Goal: Task Accomplishment & Management: Manage account settings

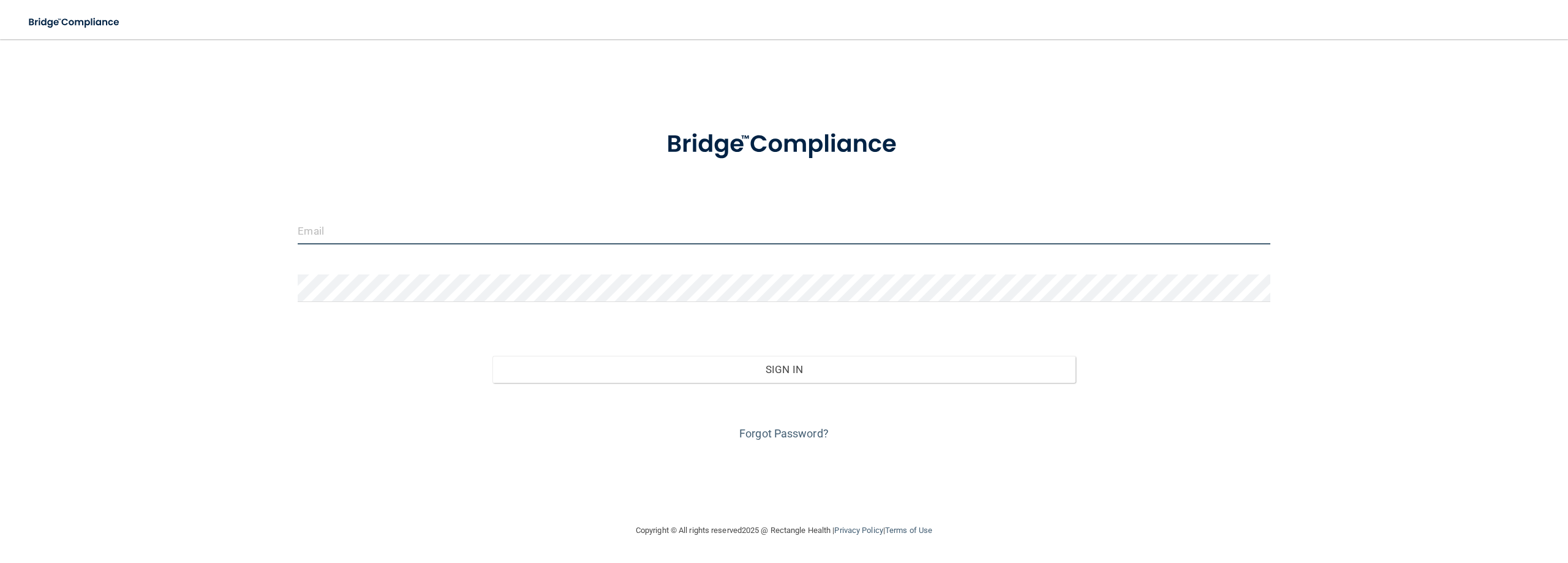
type input "[EMAIL_ADDRESS][DOMAIN_NAME]"
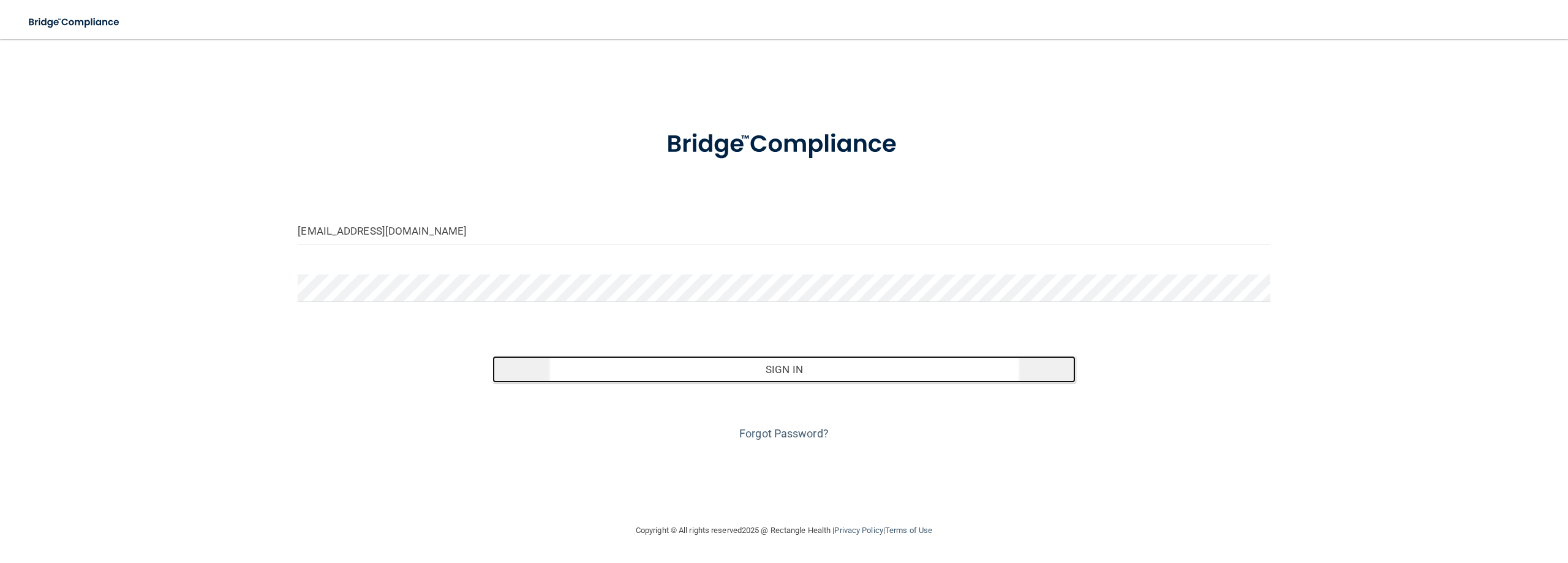
click at [788, 374] on button "Sign In" at bounding box center [784, 369] width 583 height 27
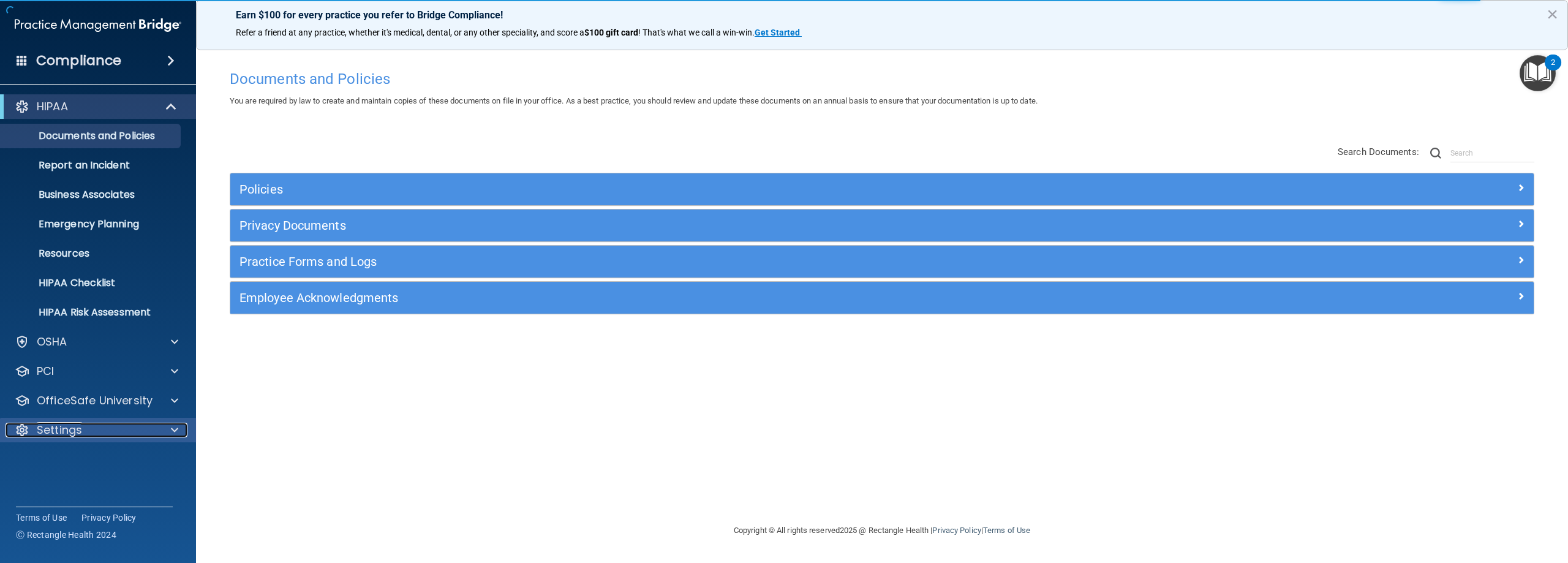
click at [157, 425] on div "Settings" at bounding box center [97, 430] width 182 height 14
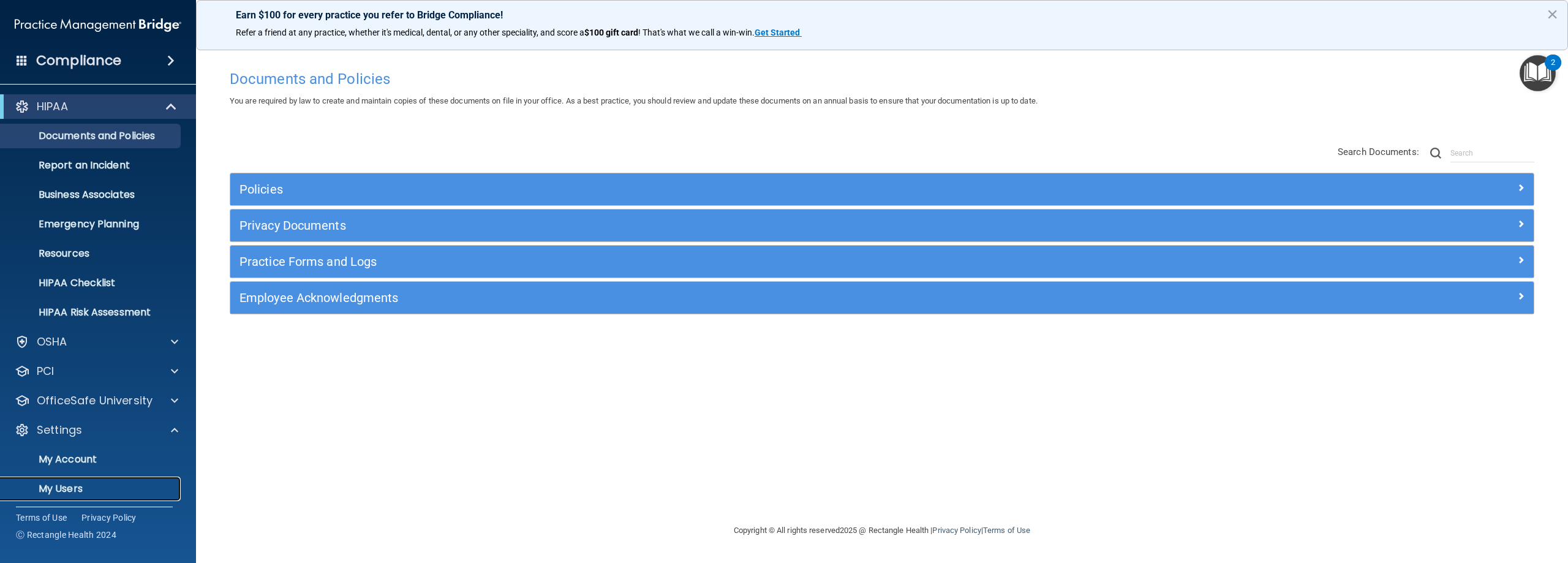
click at [68, 486] on p "My Users" at bounding box center [92, 489] width 168 height 12
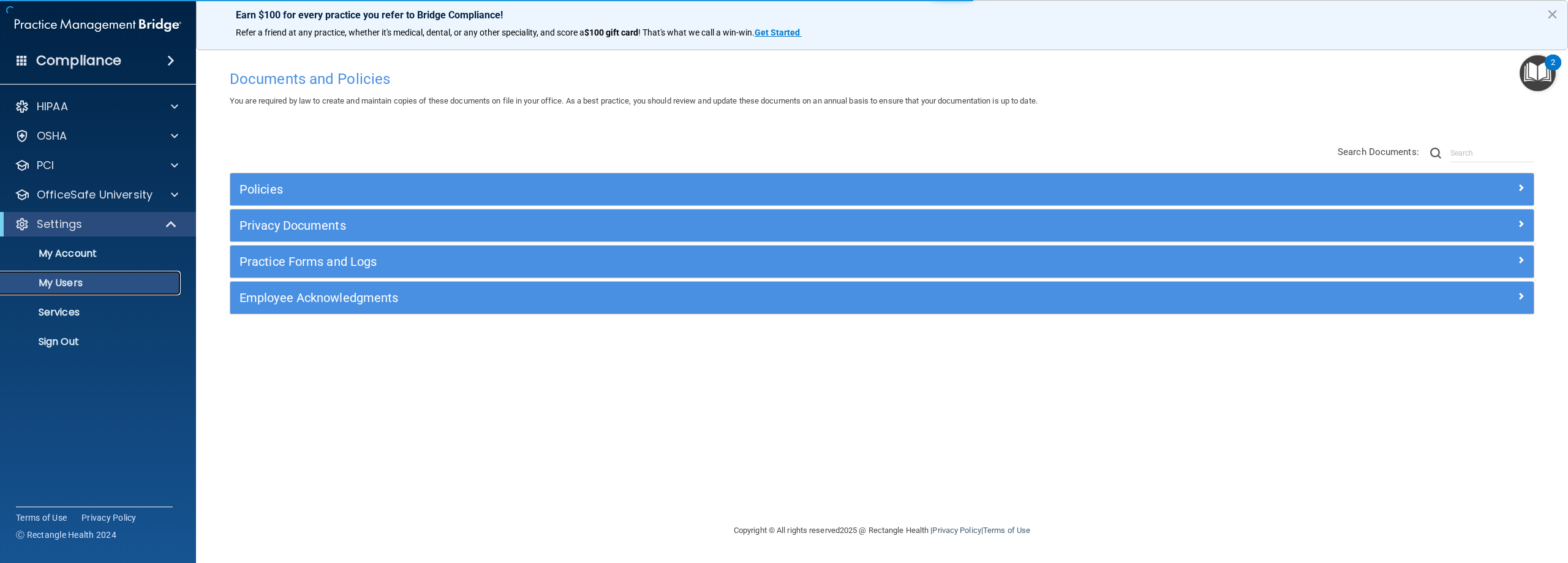
select select "20"
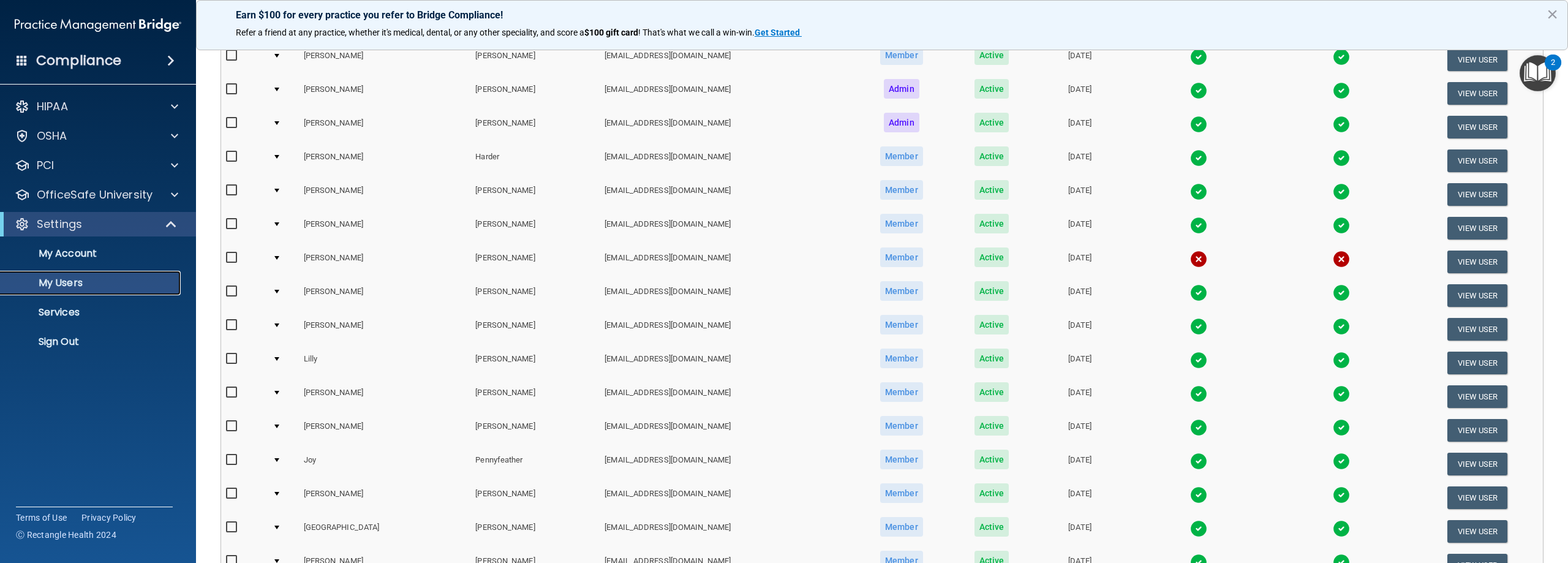
scroll to position [306, 0]
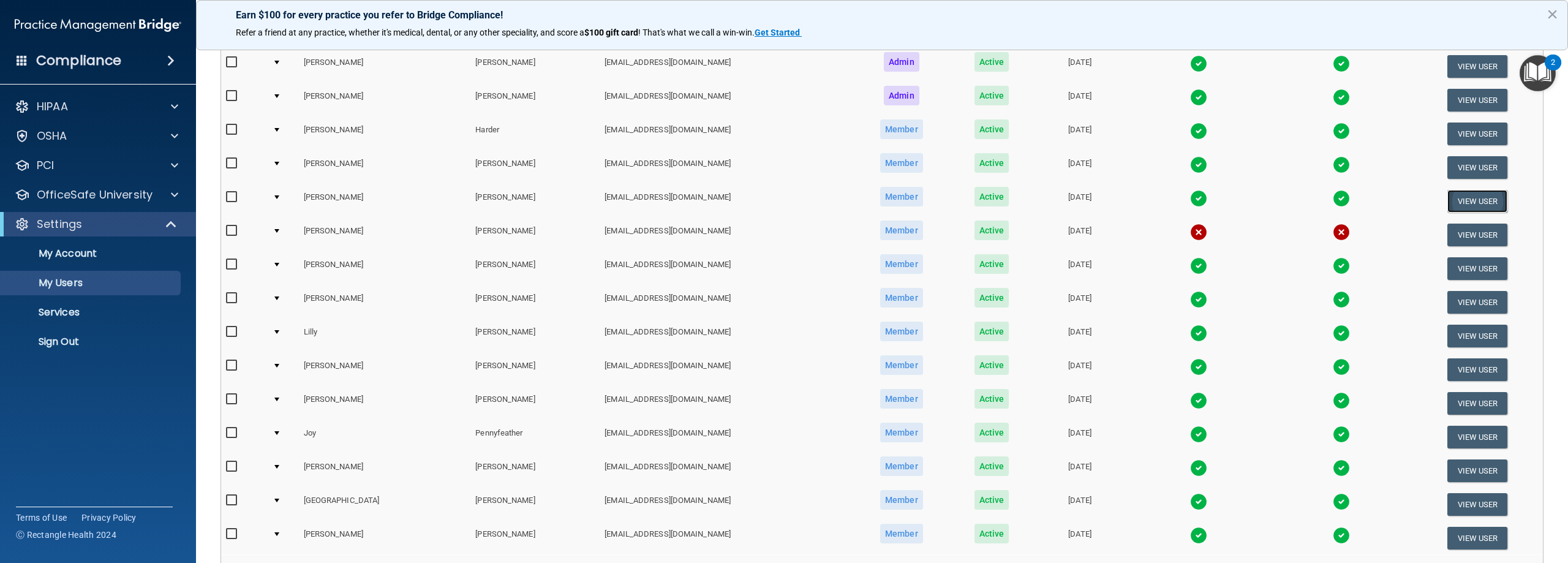
click at [1468, 199] on button "View User" at bounding box center [1478, 201] width 61 height 22
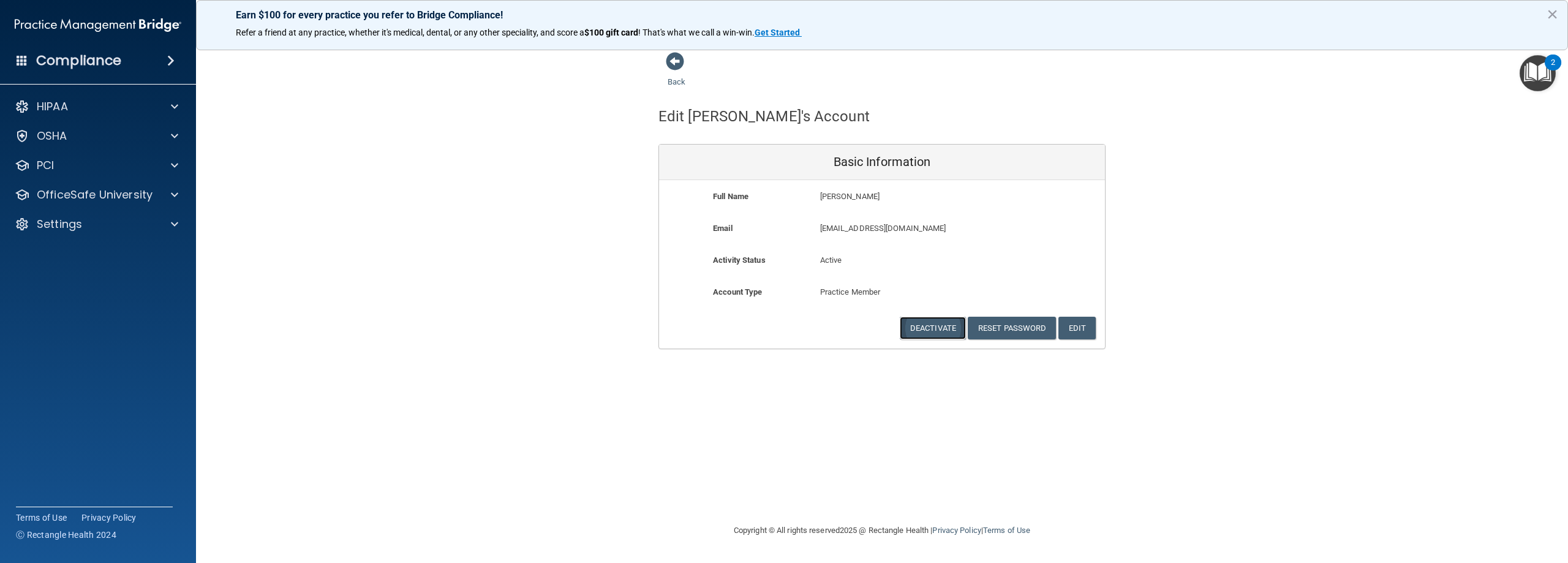
click at [920, 330] on button "Deactivate" at bounding box center [933, 327] width 66 height 22
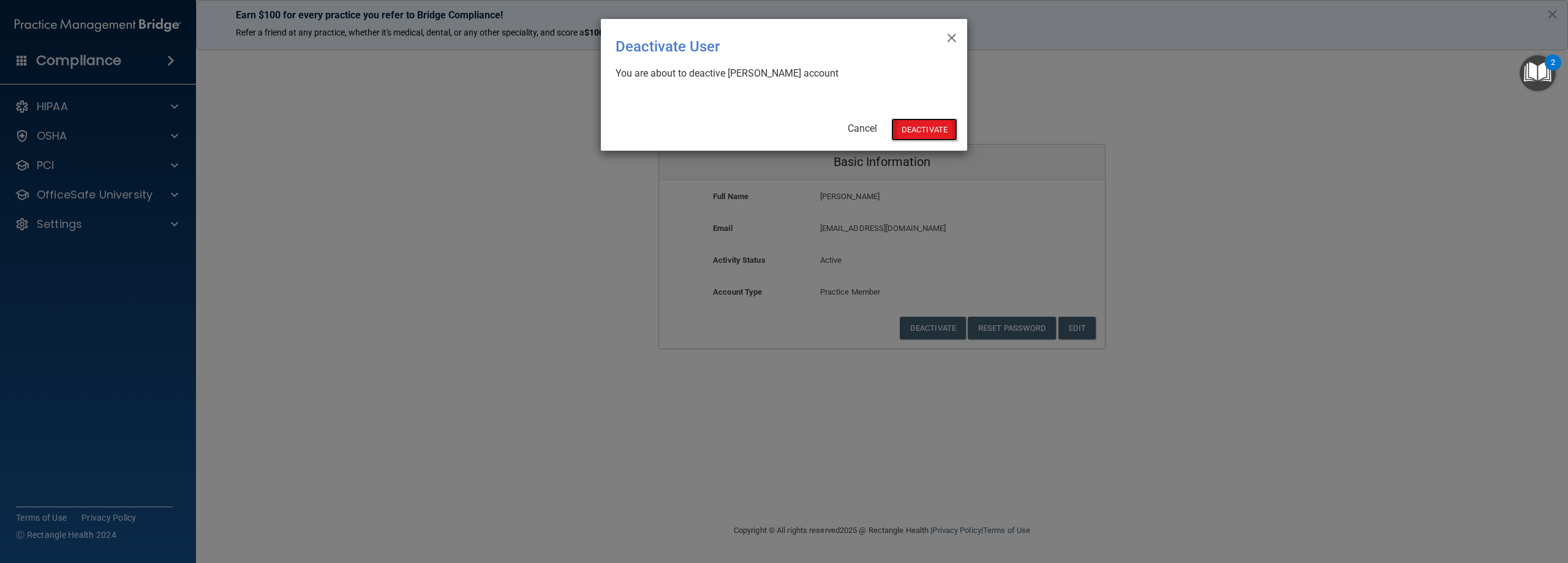
click at [924, 130] on button "Deactivate" at bounding box center [924, 129] width 66 height 22
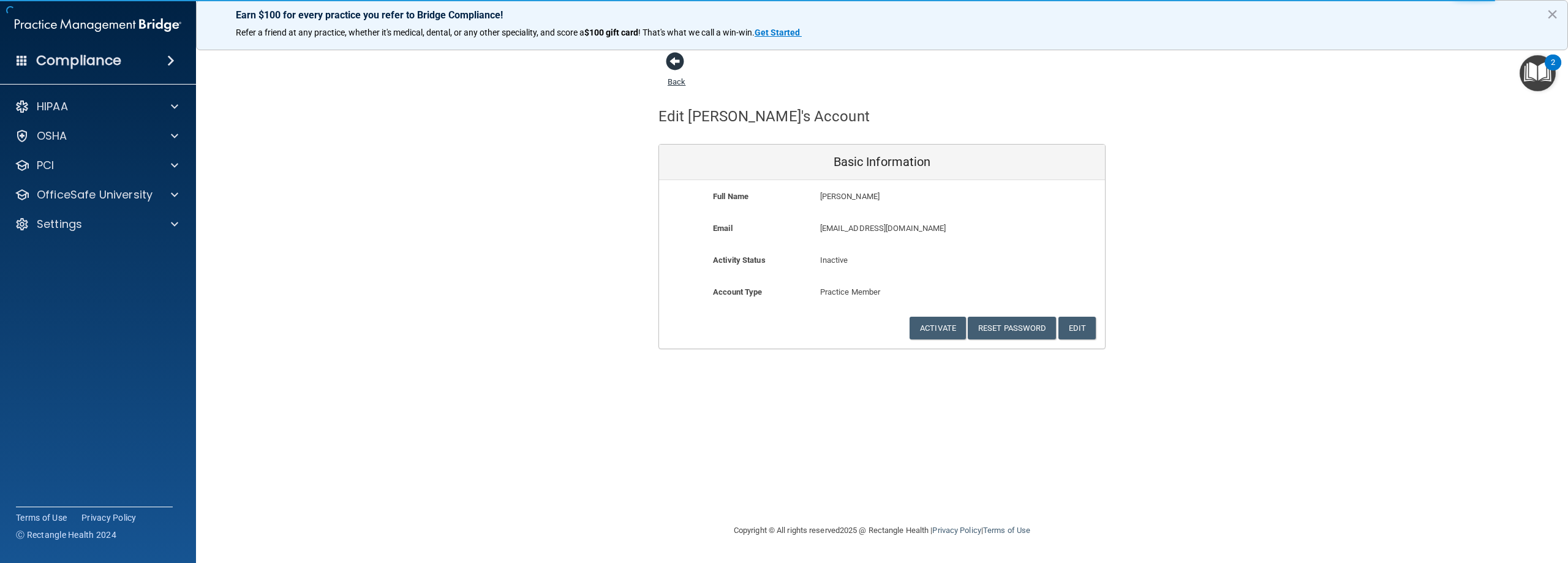
click at [675, 79] on link "Back" at bounding box center [676, 74] width 18 height 24
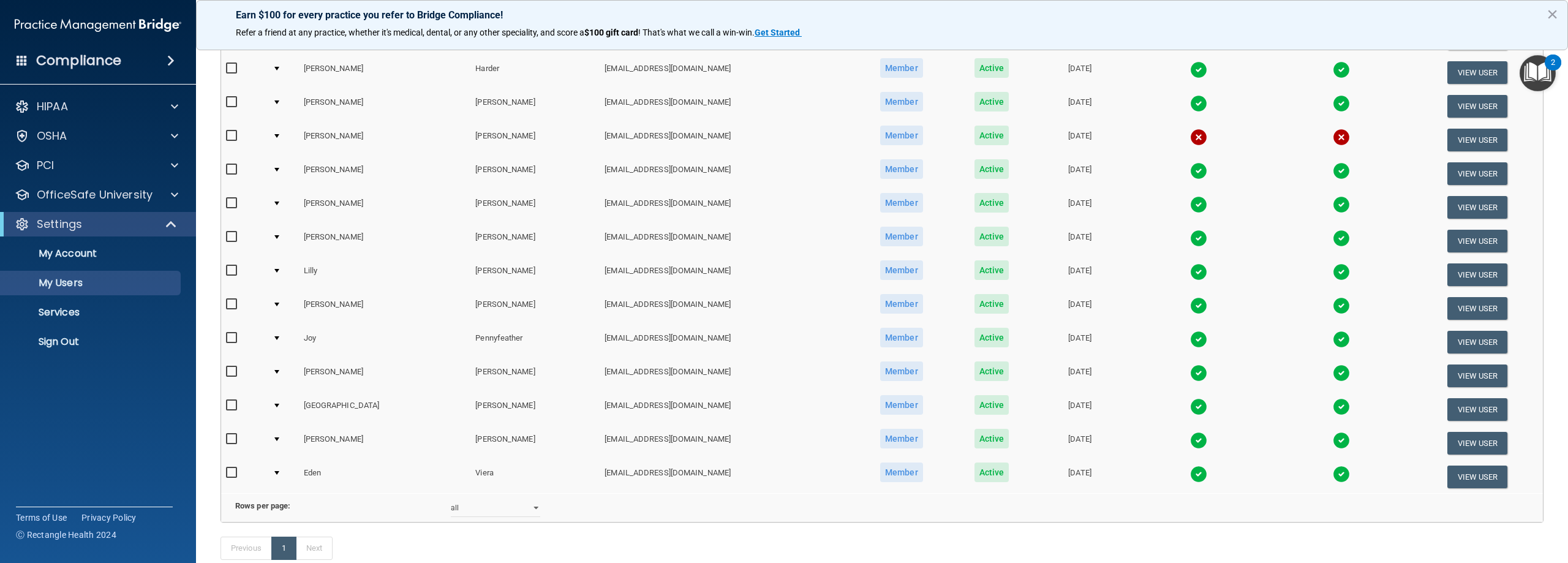
scroll to position [429, 0]
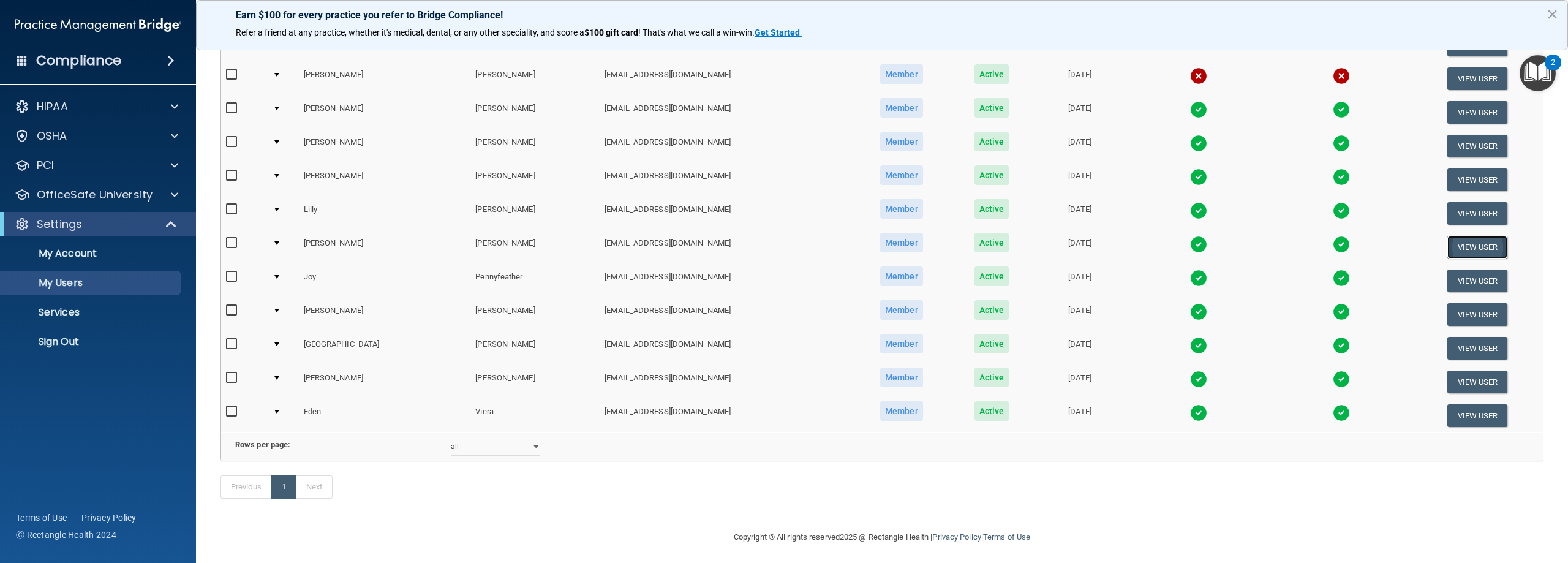
click at [1468, 250] on button "View User" at bounding box center [1478, 247] width 61 height 22
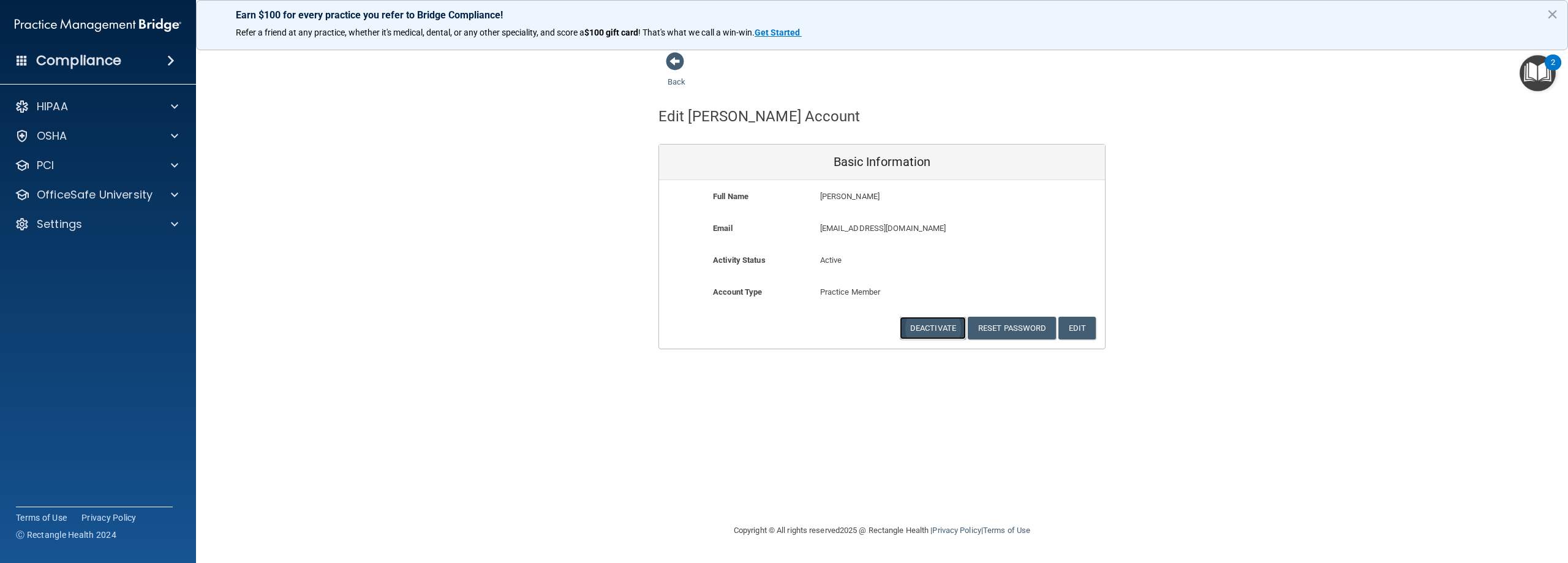
click at [931, 329] on button "Deactivate" at bounding box center [933, 327] width 66 height 22
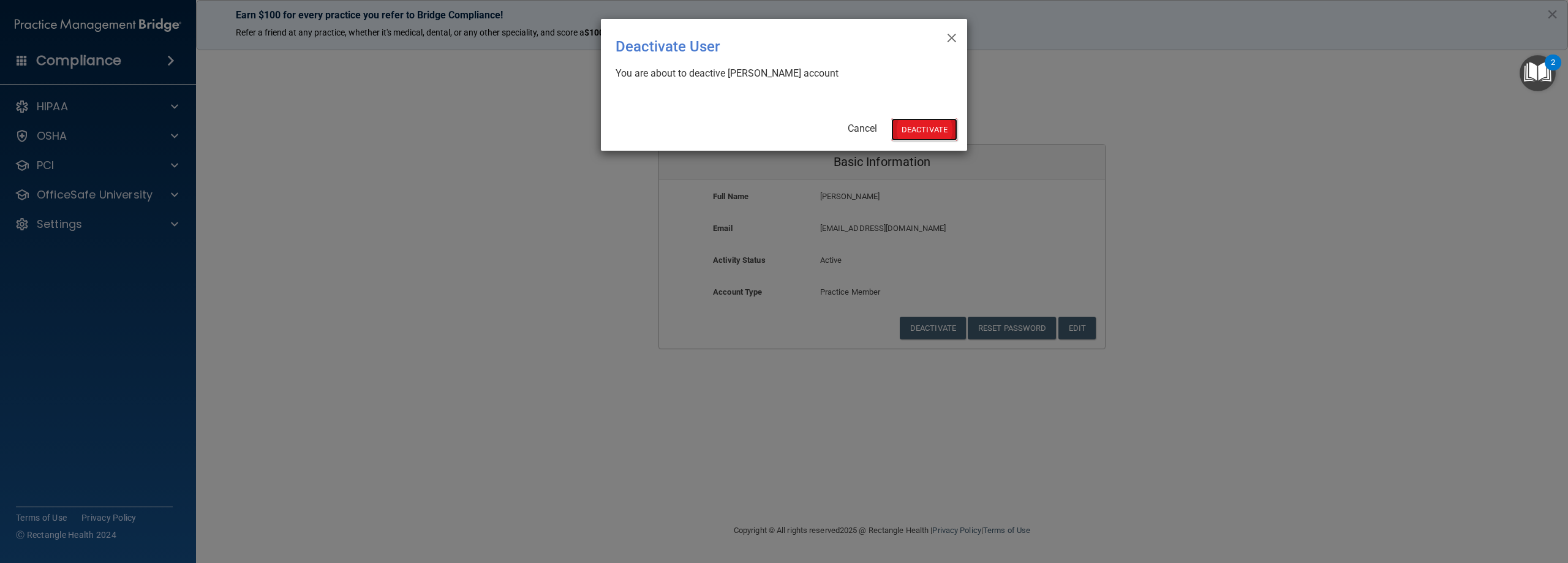
click at [921, 129] on button "Deactivate" at bounding box center [924, 129] width 66 height 22
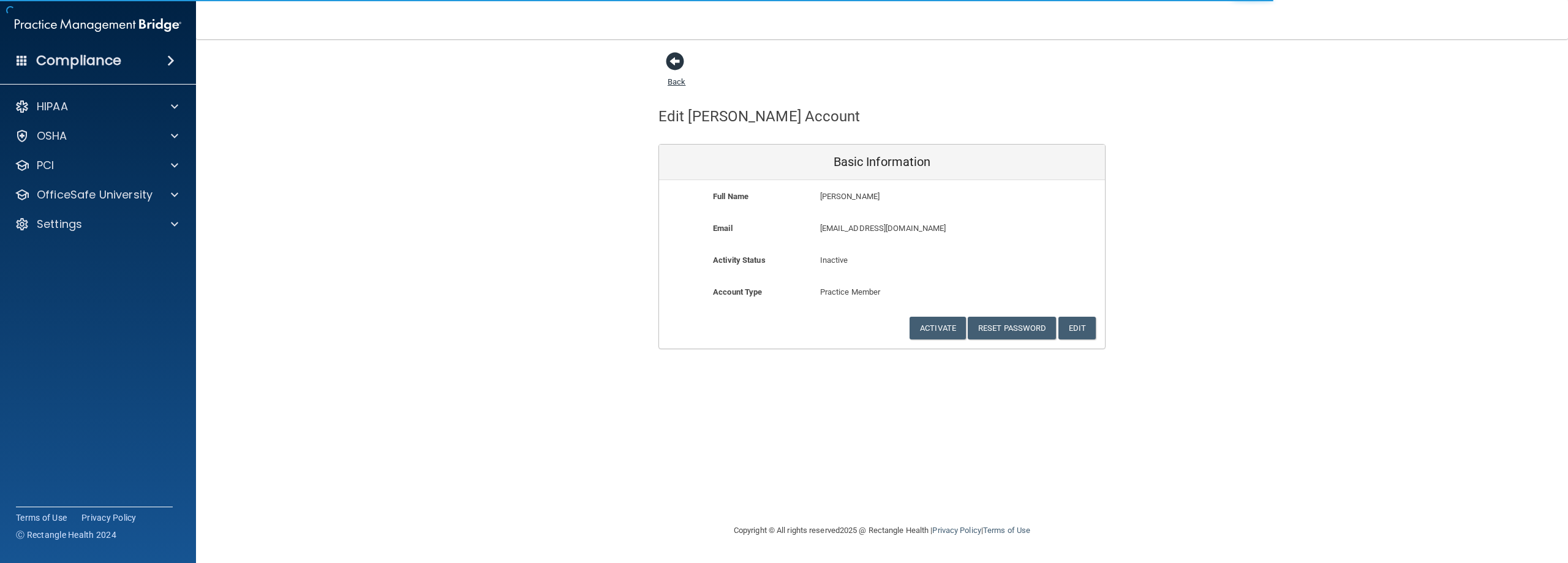
click at [675, 59] on span at bounding box center [675, 61] width 18 height 18
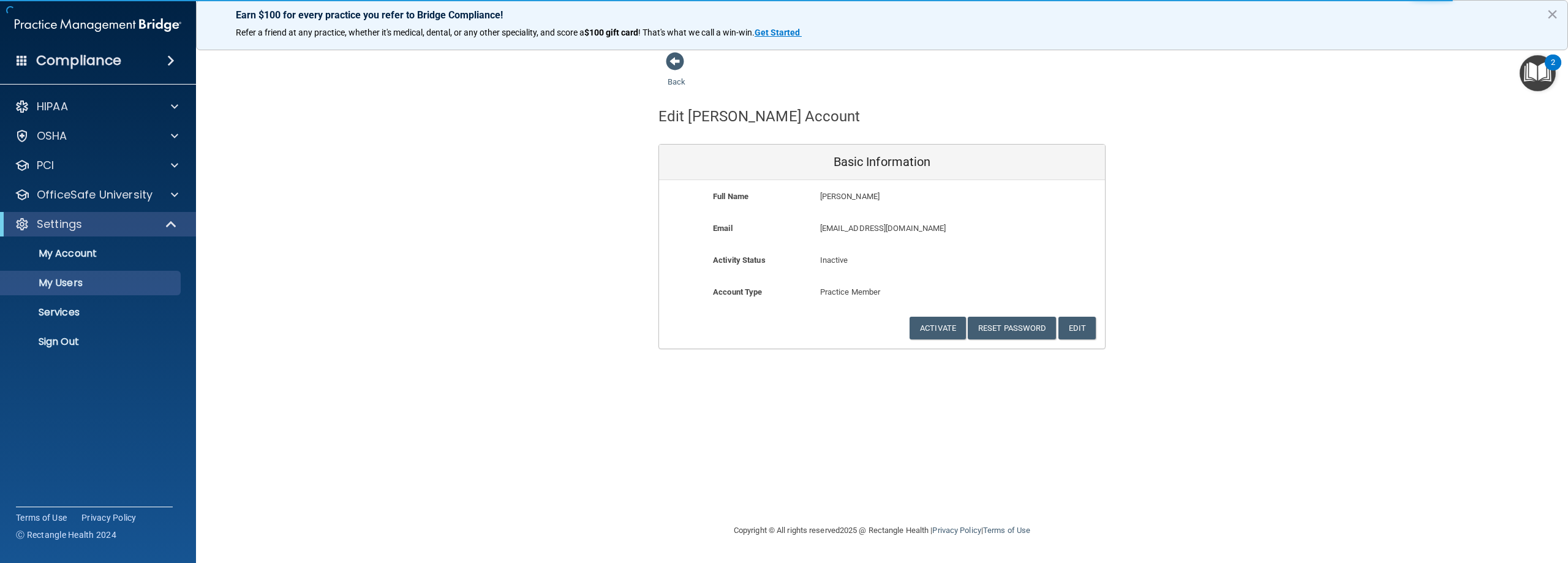
select select "20"
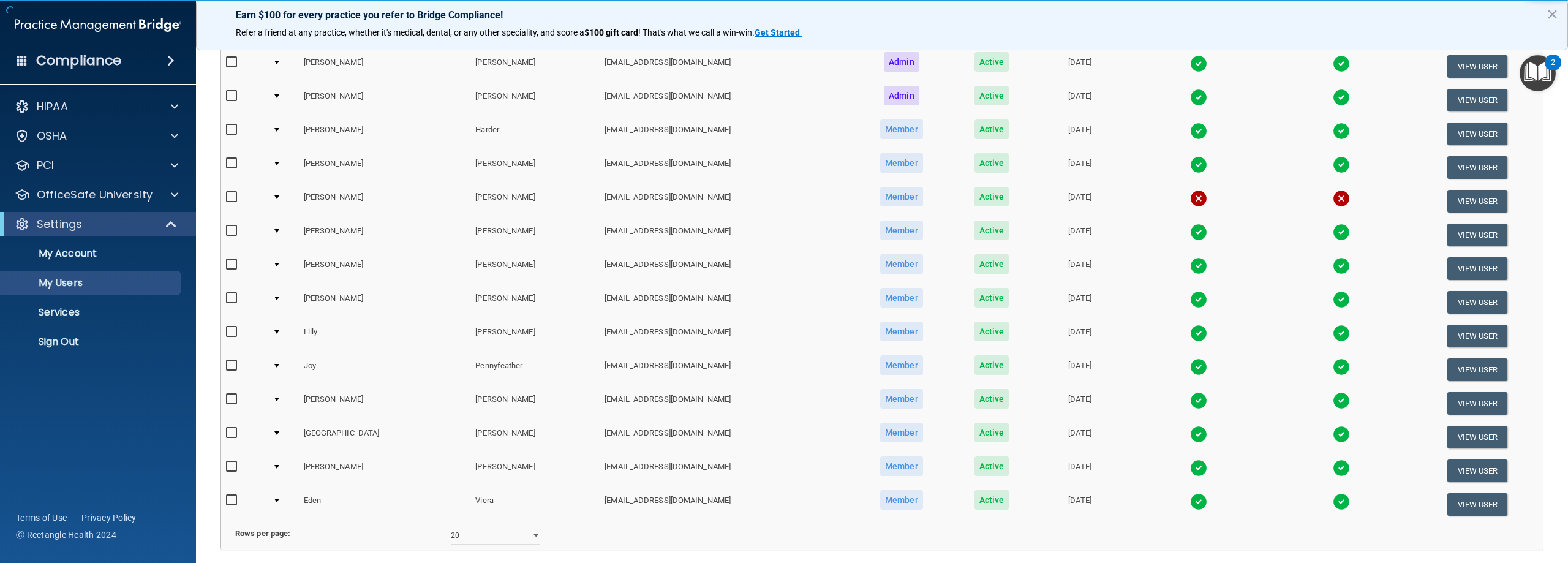
scroll to position [368, 0]
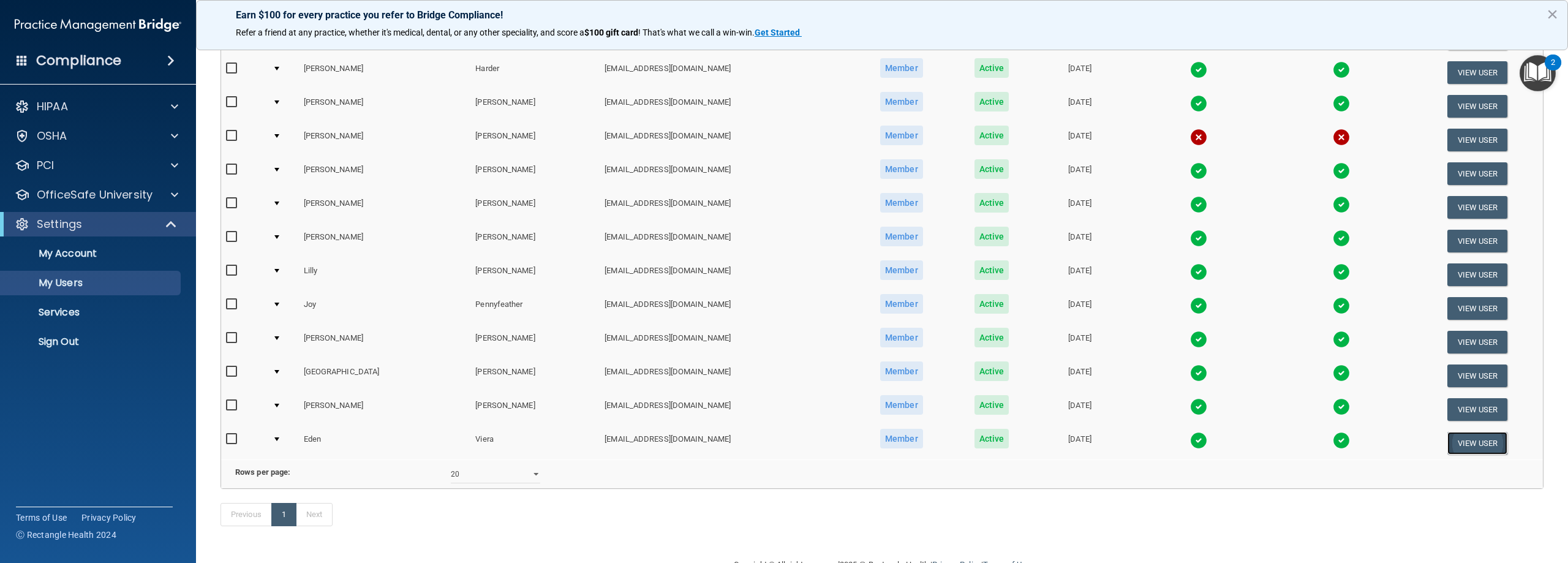
click at [1448, 437] on button "View User" at bounding box center [1478, 443] width 61 height 22
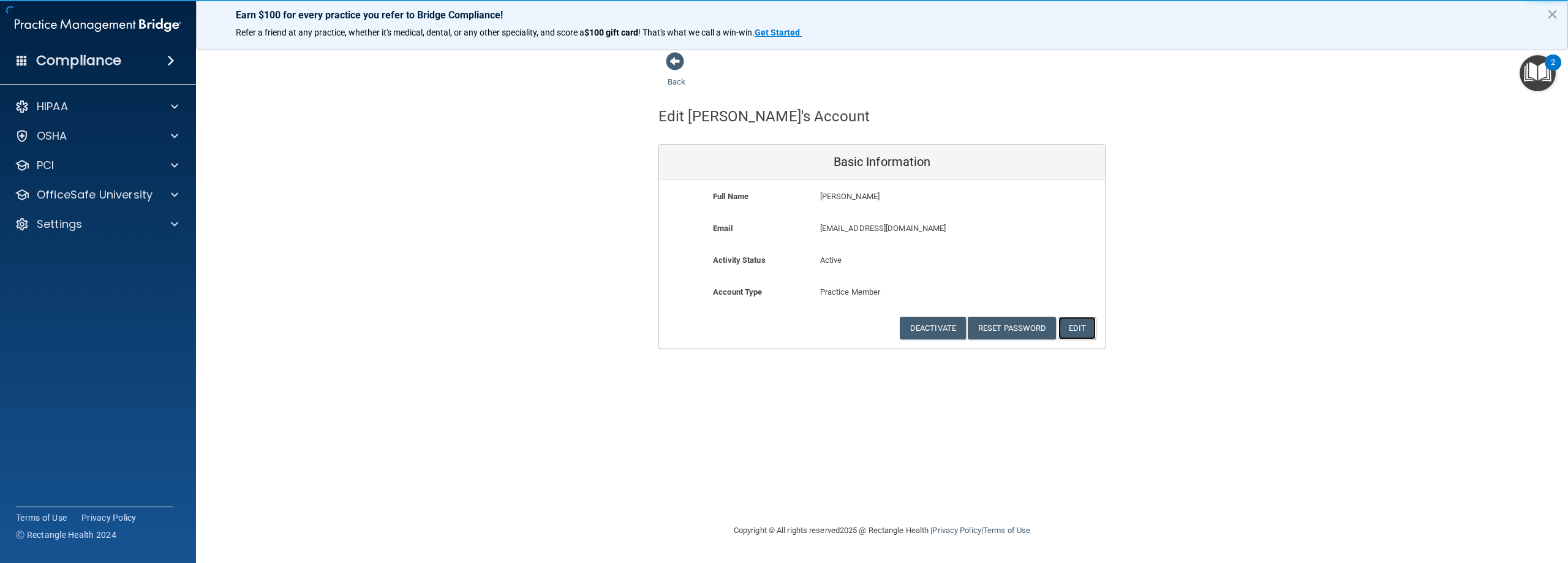
click at [1094, 330] on button "Edit" at bounding box center [1077, 327] width 38 height 22
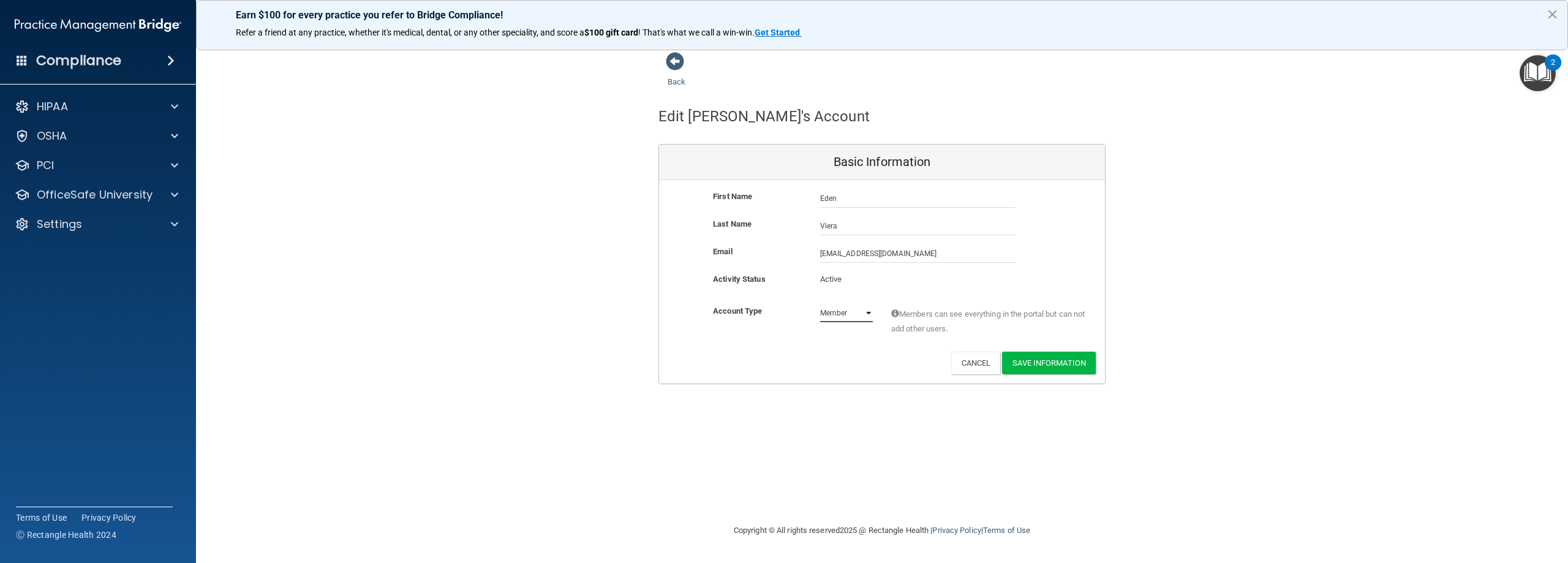
click at [834, 312] on select "Admin Member" at bounding box center [846, 313] width 53 height 18
click at [850, 276] on p "Active" at bounding box center [846, 280] width 53 height 14
click at [833, 278] on p "Active" at bounding box center [846, 280] width 53 height 14
click at [969, 361] on button "Cancel" at bounding box center [976, 363] width 50 height 22
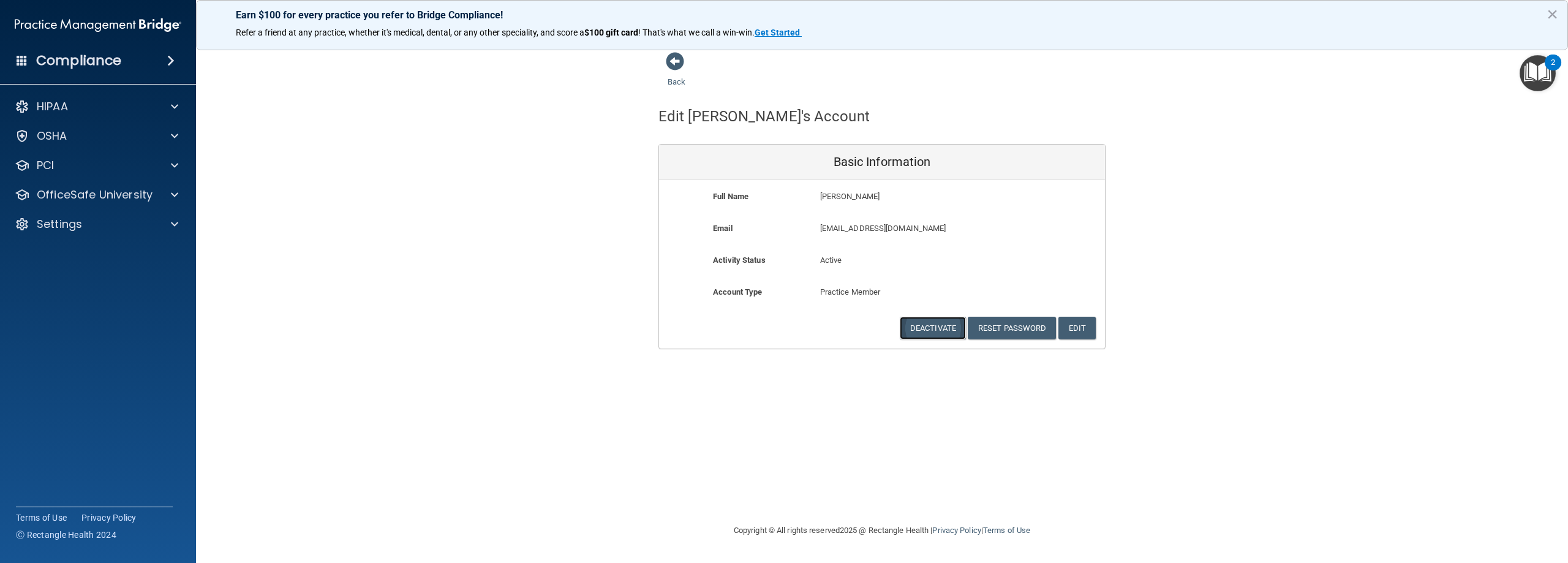
click at [924, 323] on button "Deactivate" at bounding box center [933, 327] width 66 height 22
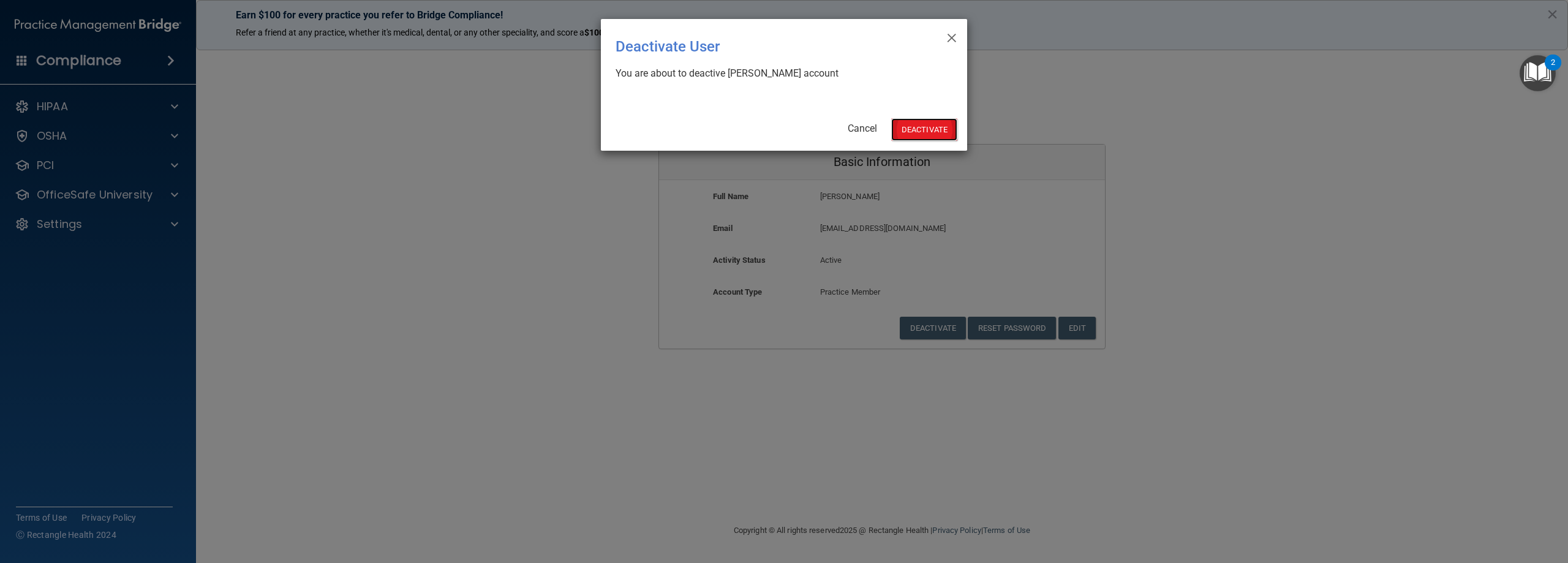
click at [918, 126] on button "Deactivate" at bounding box center [924, 129] width 66 height 22
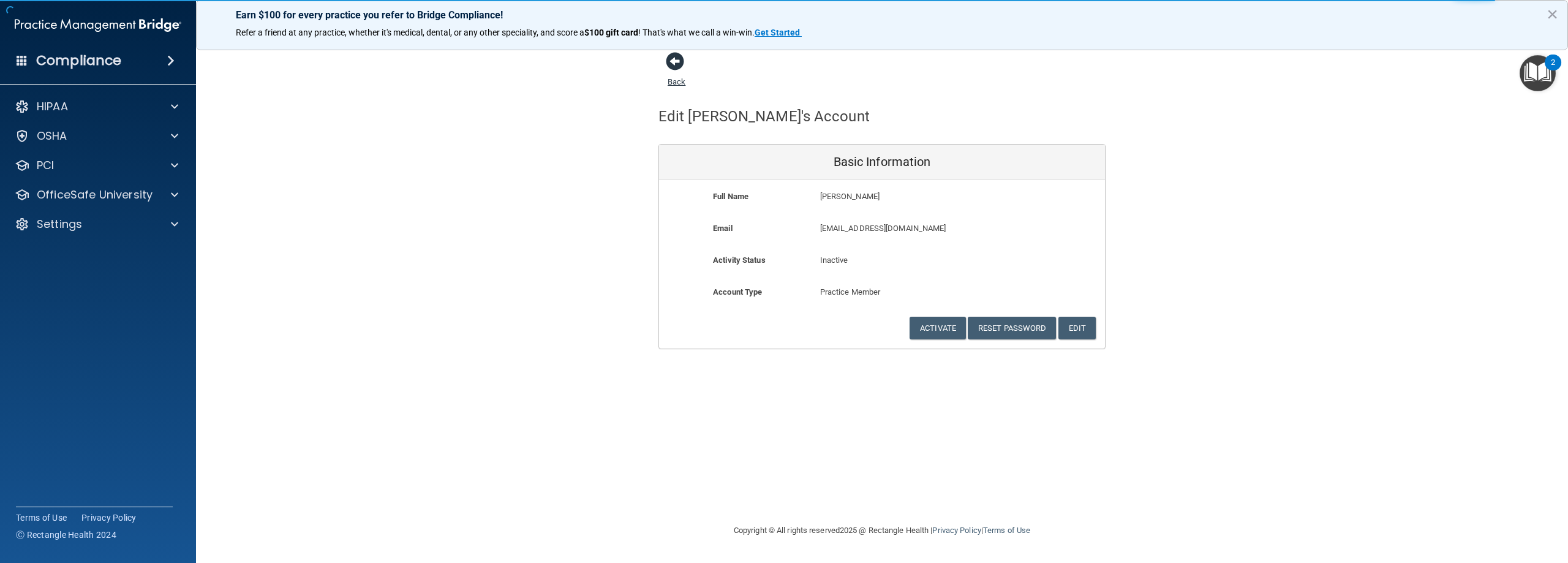
click at [675, 66] on span at bounding box center [675, 61] width 18 height 18
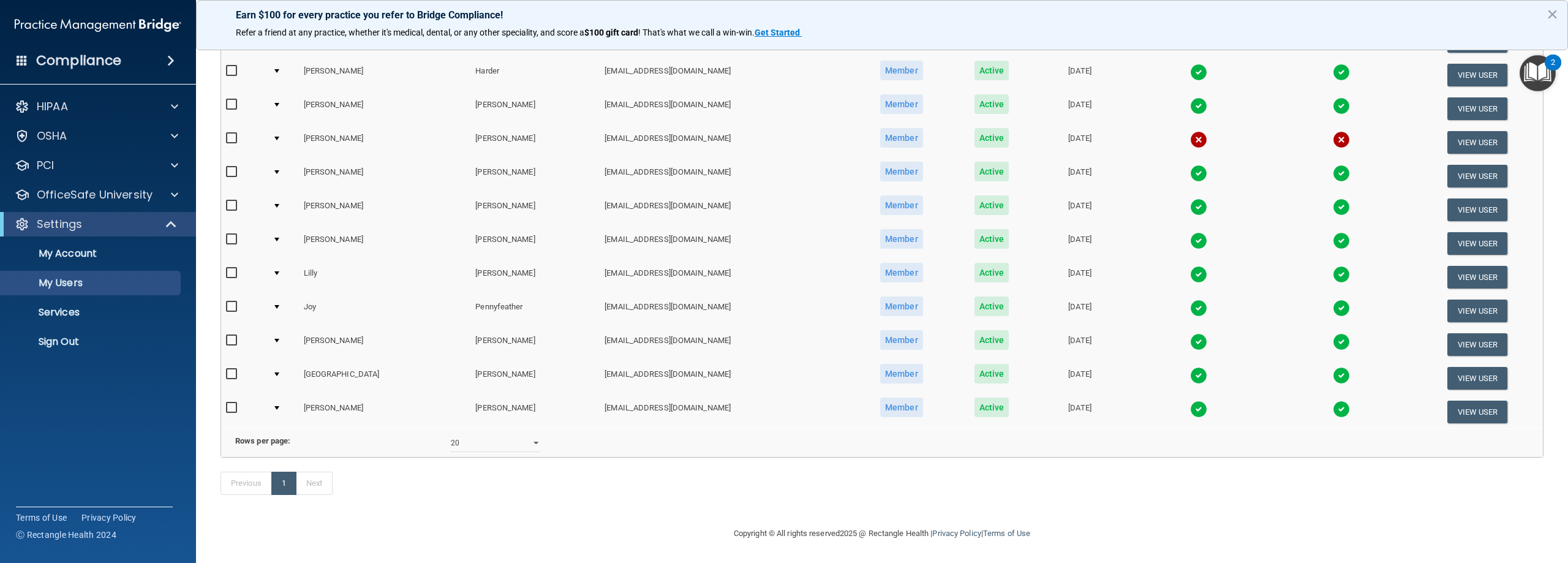
scroll to position [384, 0]
click at [442, 434] on div "10 20 30 40 all" at bounding box center [495, 442] width 108 height 18
click at [469, 434] on select "10 20 30 40 all" at bounding box center [495, 442] width 90 height 18
select select "30"
click at [451, 434] on select "10 20 30 40 all" at bounding box center [495, 442] width 90 height 18
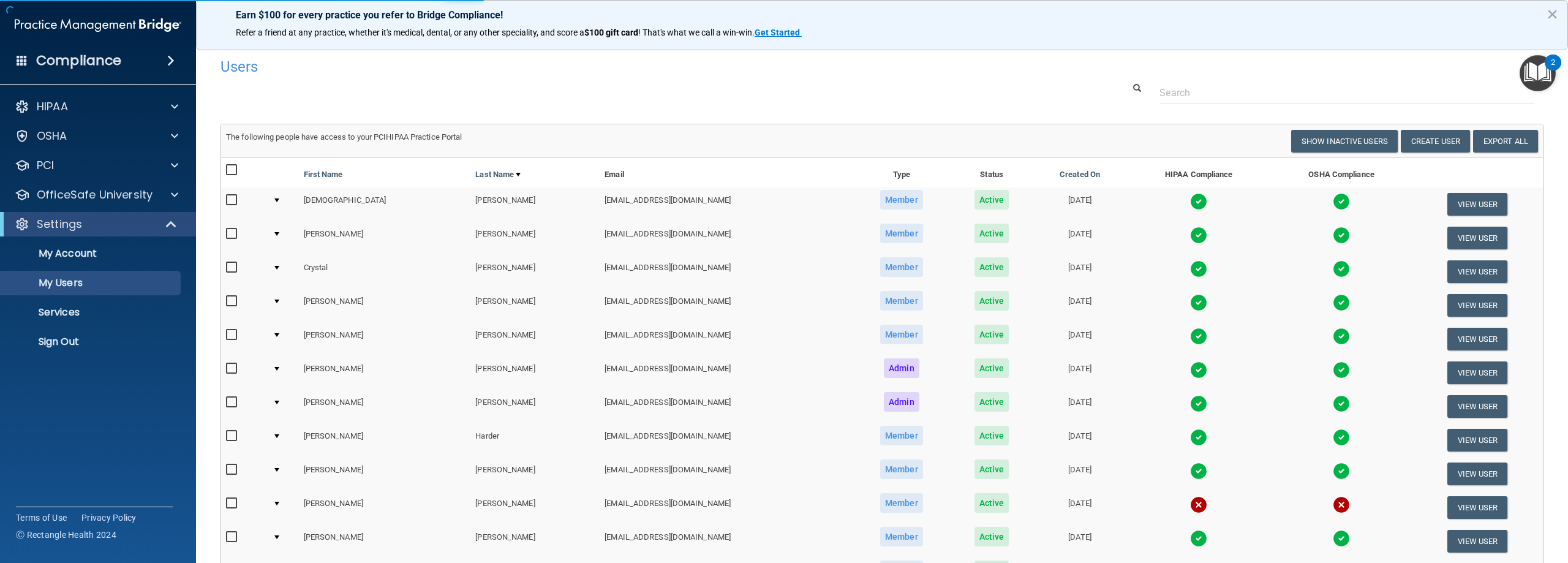
select select "30"
click at [1447, 150] on button "Create User" at bounding box center [1436, 141] width 69 height 22
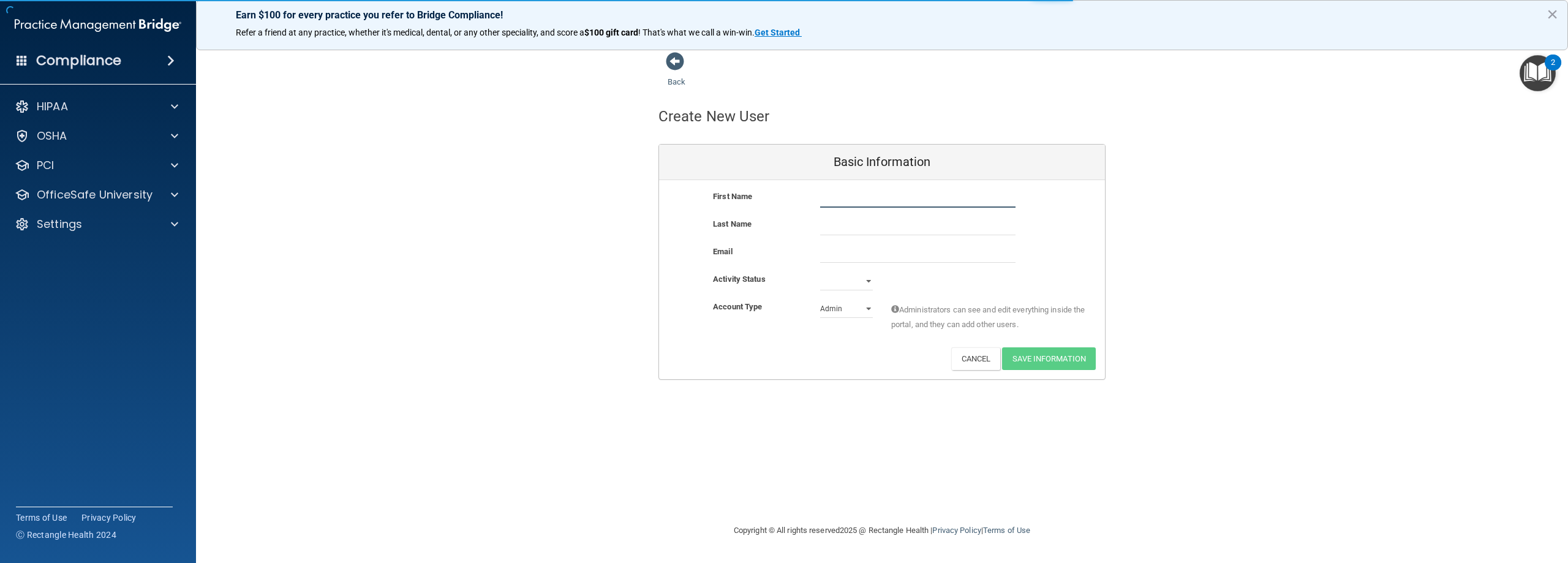
click at [946, 204] on input "text" at bounding box center [918, 198] width 196 height 18
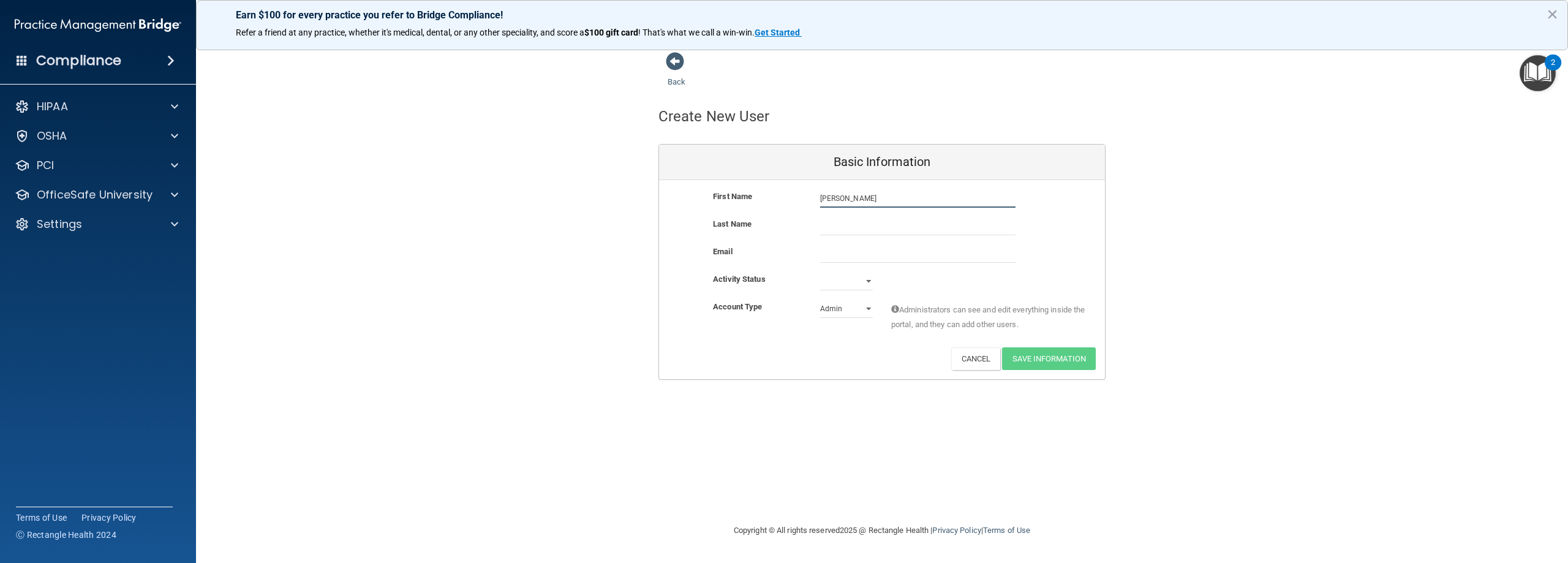
type input "[PERSON_NAME]"
type input "[EMAIL_ADDRESS][DOMAIN_NAME]"
click at [830, 288] on select "Active Inactive" at bounding box center [846, 283] width 53 height 18
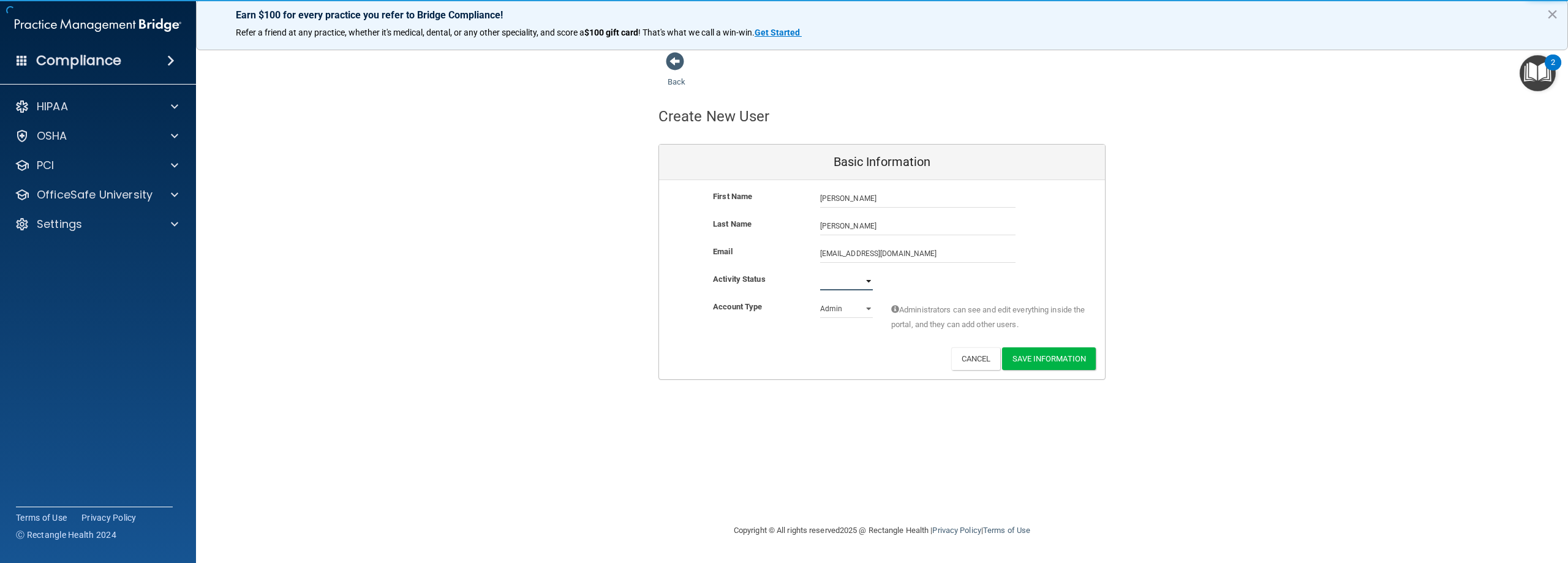
select select "active"
click at [820, 272] on select "Active Inactive" at bounding box center [846, 281] width 53 height 18
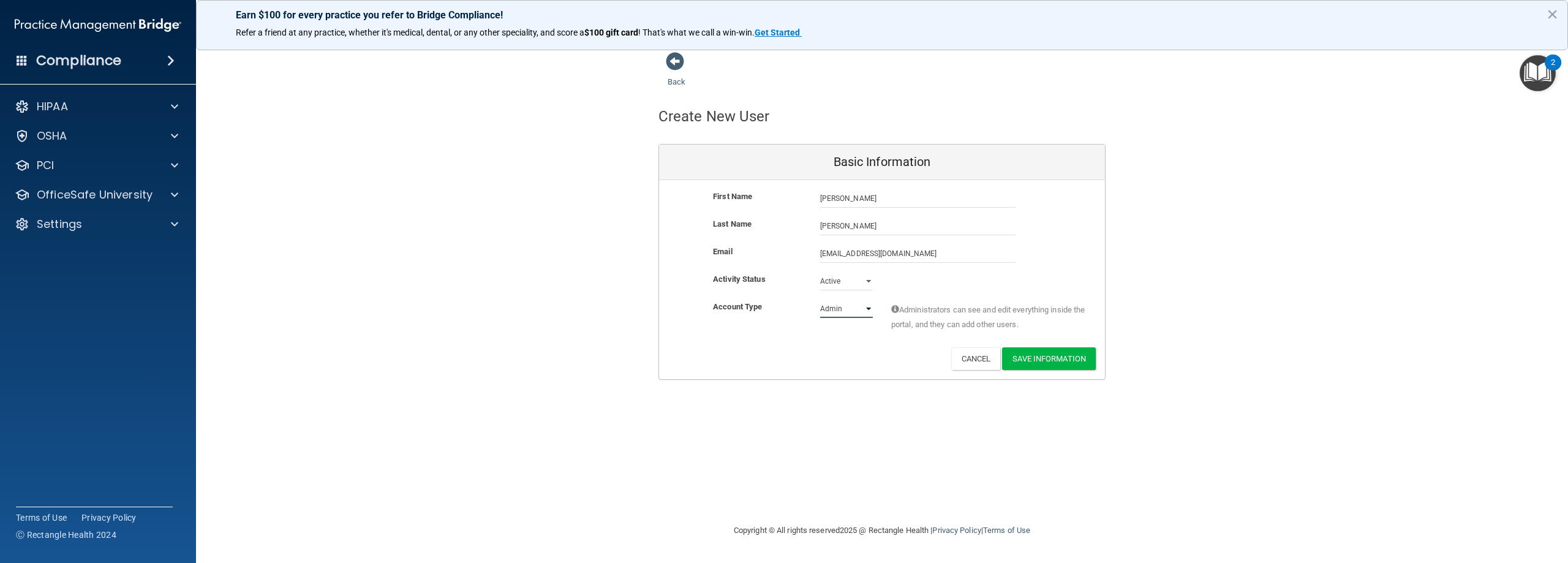
click at [844, 314] on select "Admin Member" at bounding box center [846, 309] width 53 height 18
select select "practice_member"
click at [820, 300] on select "Admin Member" at bounding box center [846, 309] width 53 height 18
click at [1062, 361] on button "Save Information" at bounding box center [1049, 358] width 94 height 22
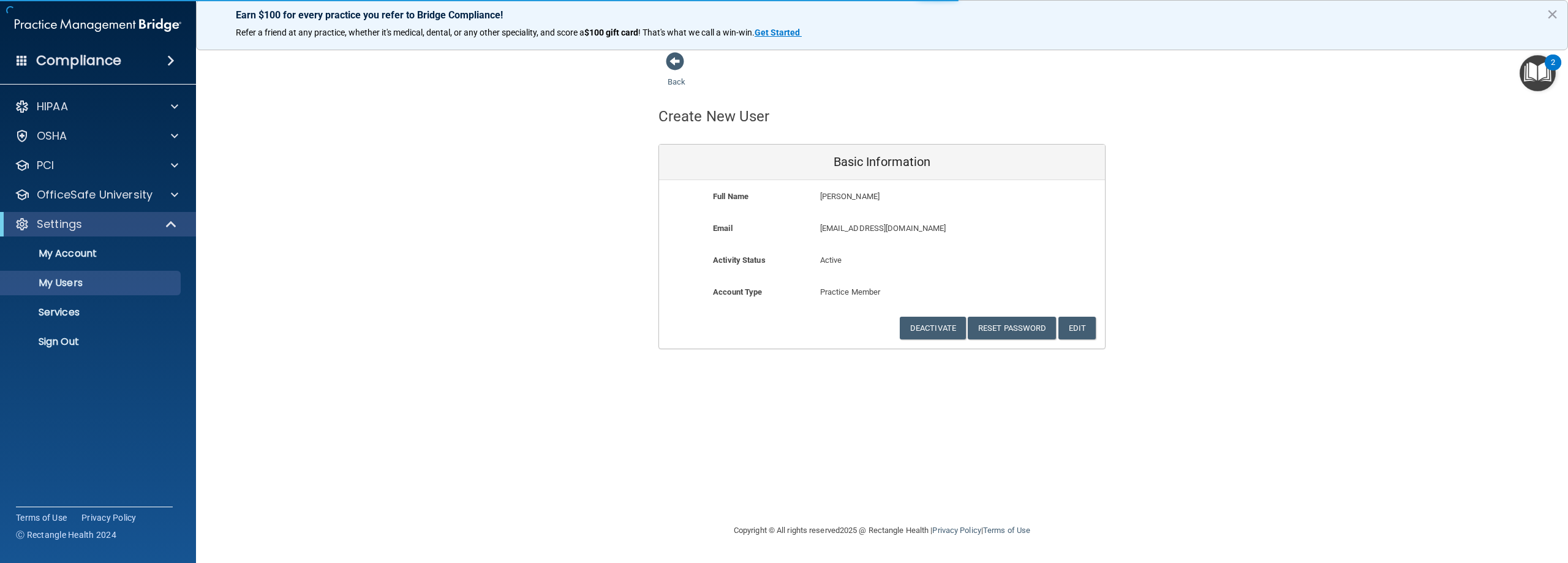
select select "20"
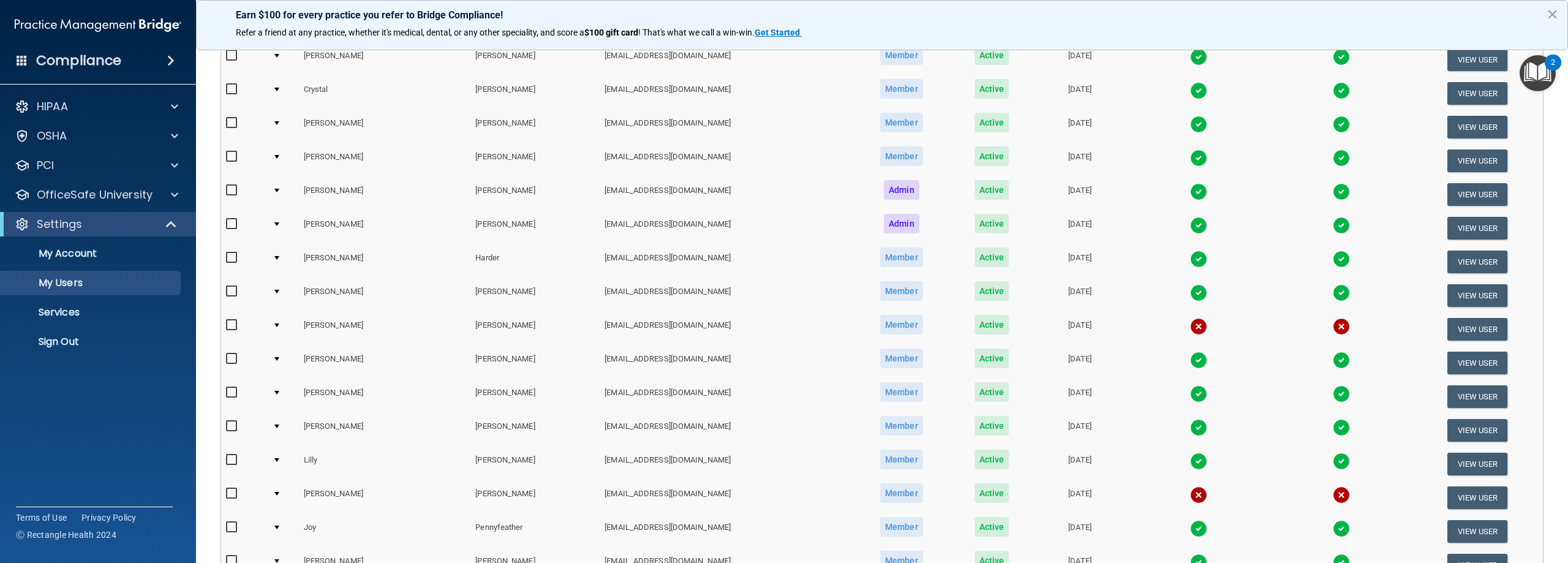
scroll to position [368, 0]
